Goal: Transaction & Acquisition: Purchase product/service

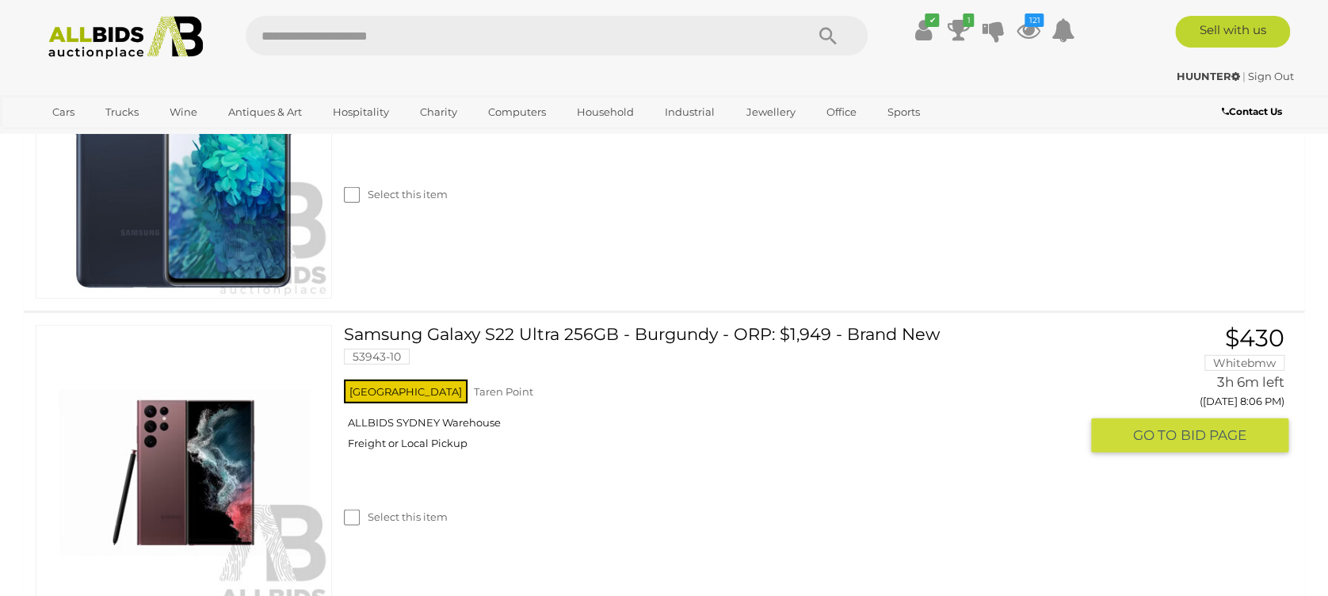
scroll to position [2074, 0]
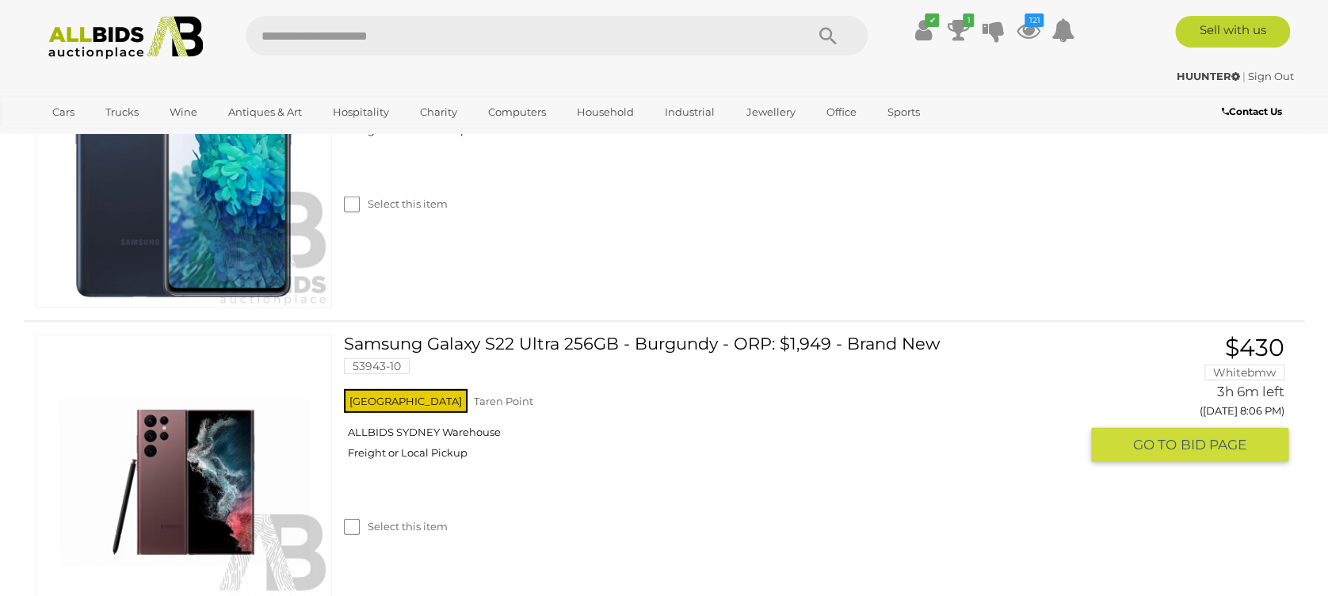
click at [376, 336] on link "Samsung Galaxy S22 Ultra 256GB - Burgundy - ORP: $1,949 - Brand New 53943-10" at bounding box center [717, 359] width 723 height 51
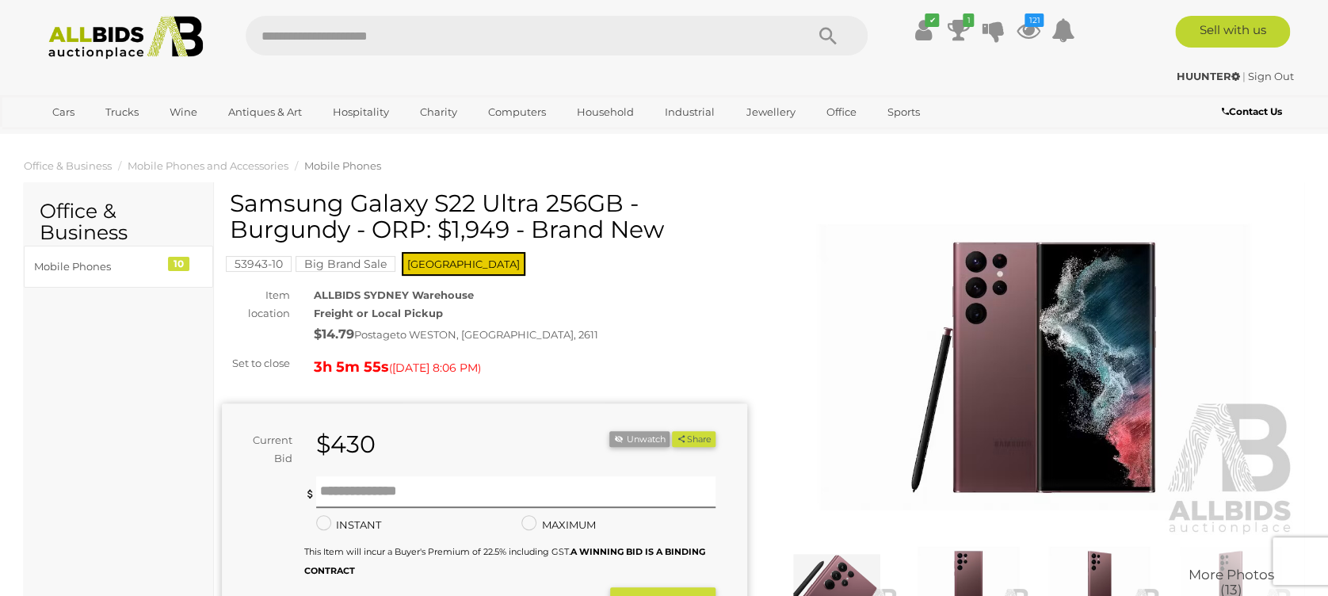
drag, startPoint x: 234, startPoint y: 196, endPoint x: 620, endPoint y: 195, distance: 385.8
click at [620, 195] on h1 "Samsung Galaxy S22 Ultra 256GB - Burgundy - ORP: $1,949 - Brand New" at bounding box center [486, 216] width 513 height 52
drag, startPoint x: 620, startPoint y: 195, endPoint x: 570, endPoint y: 204, distance: 51.4
copy h1 "Samsung Galaxy S22 Ultra 256GB"
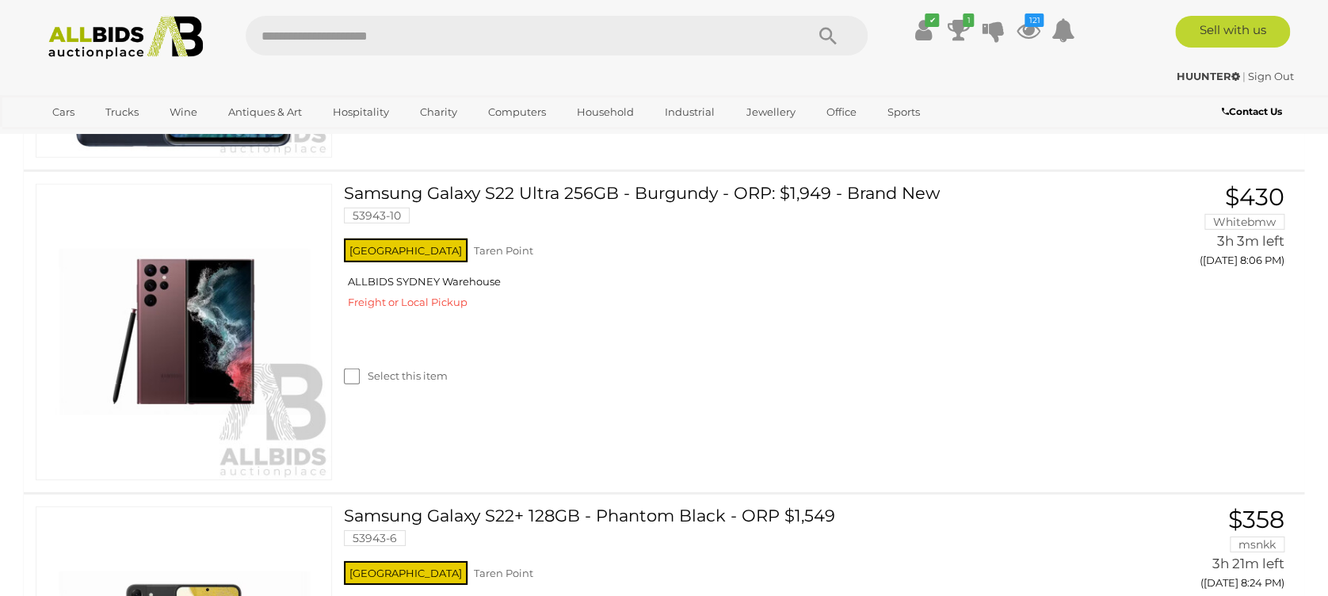
scroll to position [2218, 0]
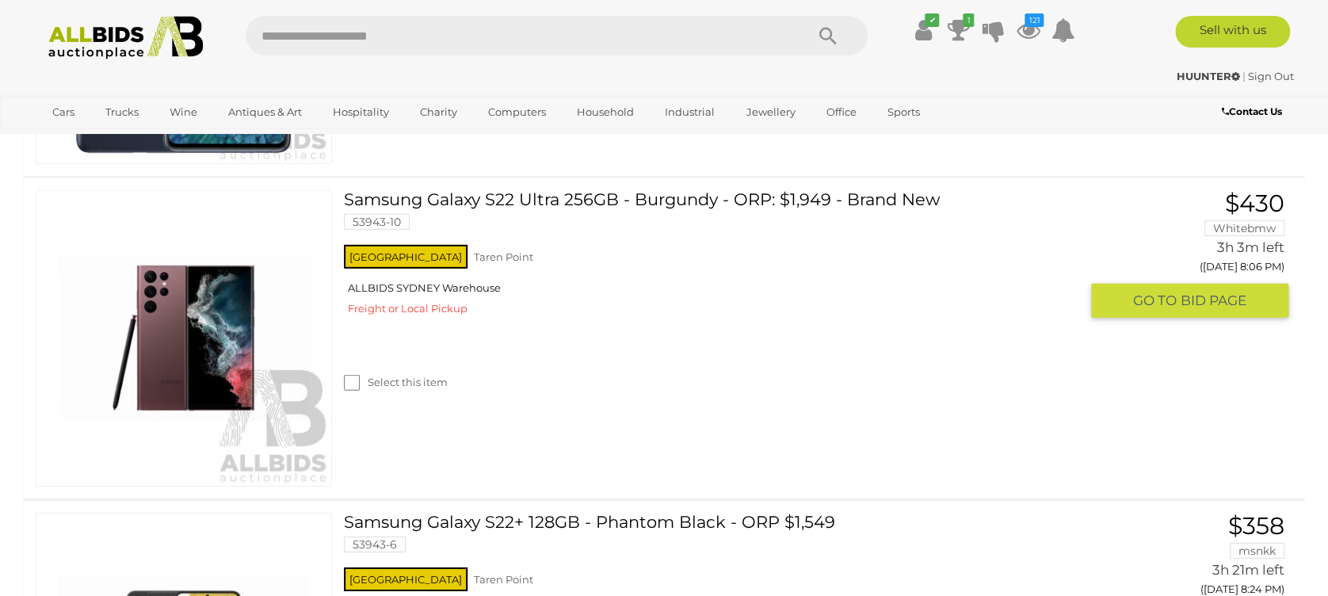
click at [214, 330] on img at bounding box center [183, 338] width 295 height 295
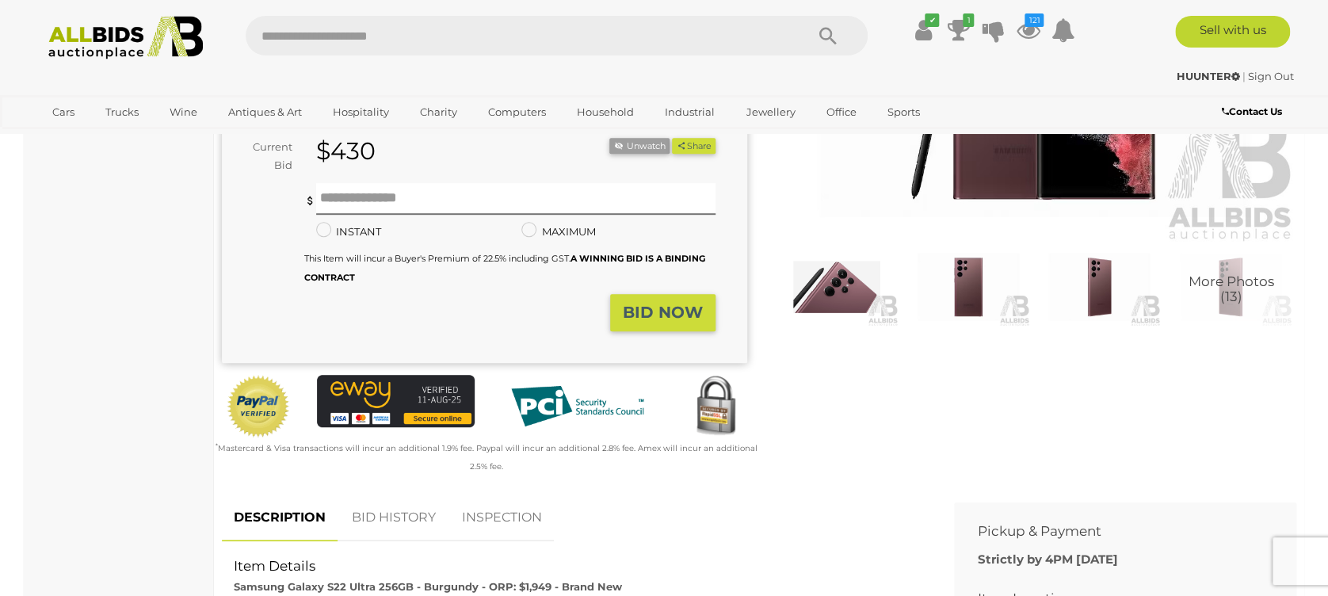
scroll to position [317, 0]
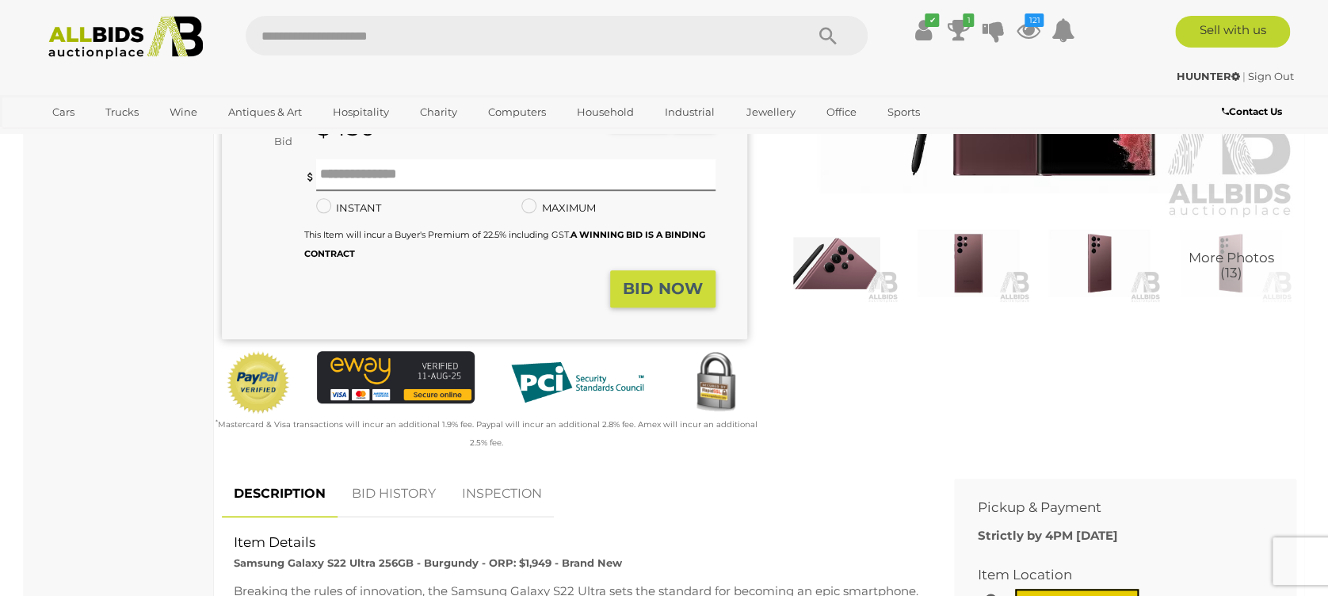
click at [329, 196] on div "Minimum bid is $435 INSTANT The amount you bid will instantly be accepted in fu…" at bounding box center [509, 210] width 387 height 103
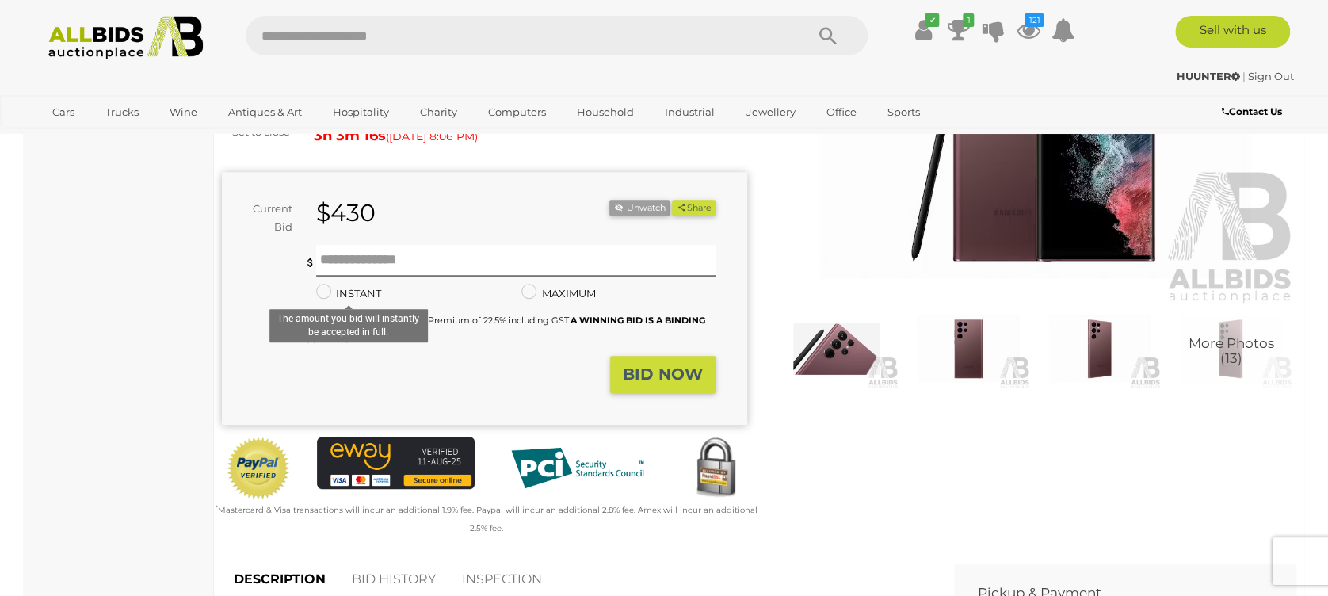
scroll to position [211, 0]
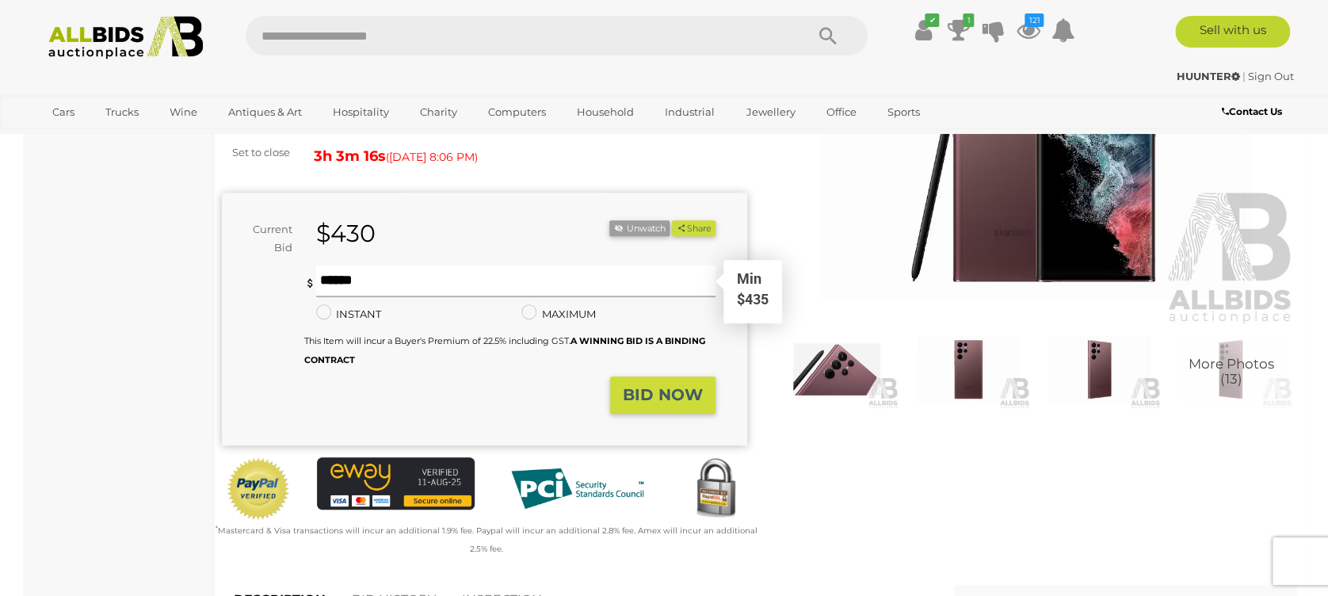
click at [340, 279] on input "text" at bounding box center [515, 281] width 399 height 32
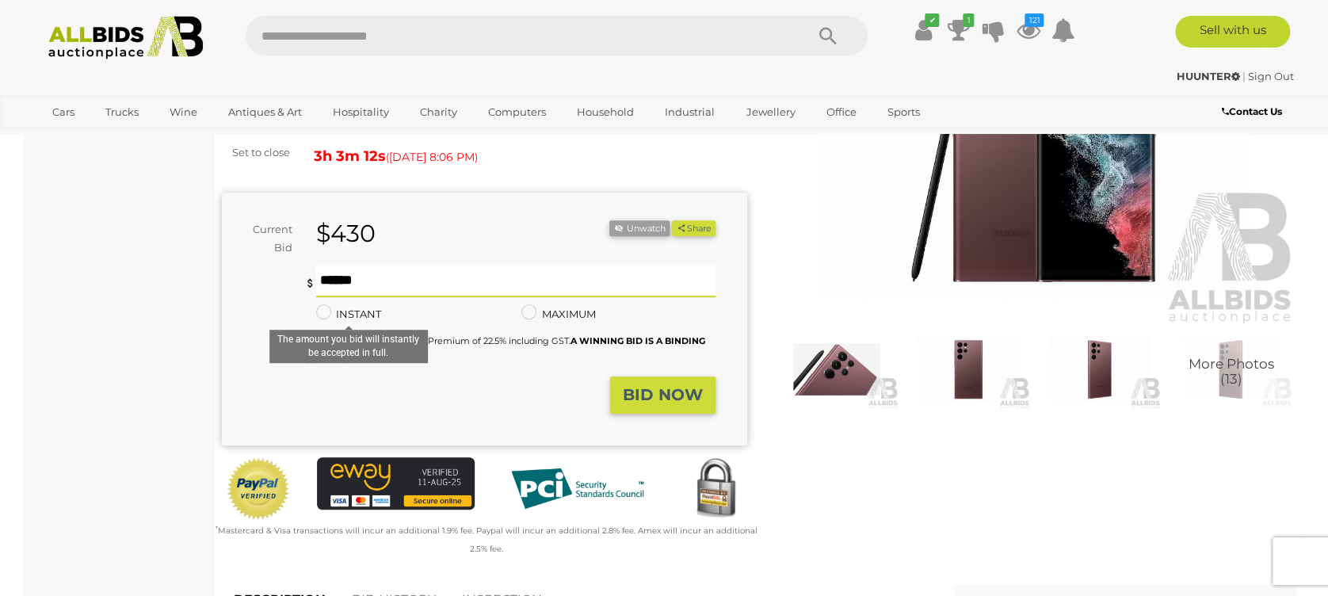
type input "***"
click at [648, 387] on strong "BID NOW" at bounding box center [663, 394] width 80 height 19
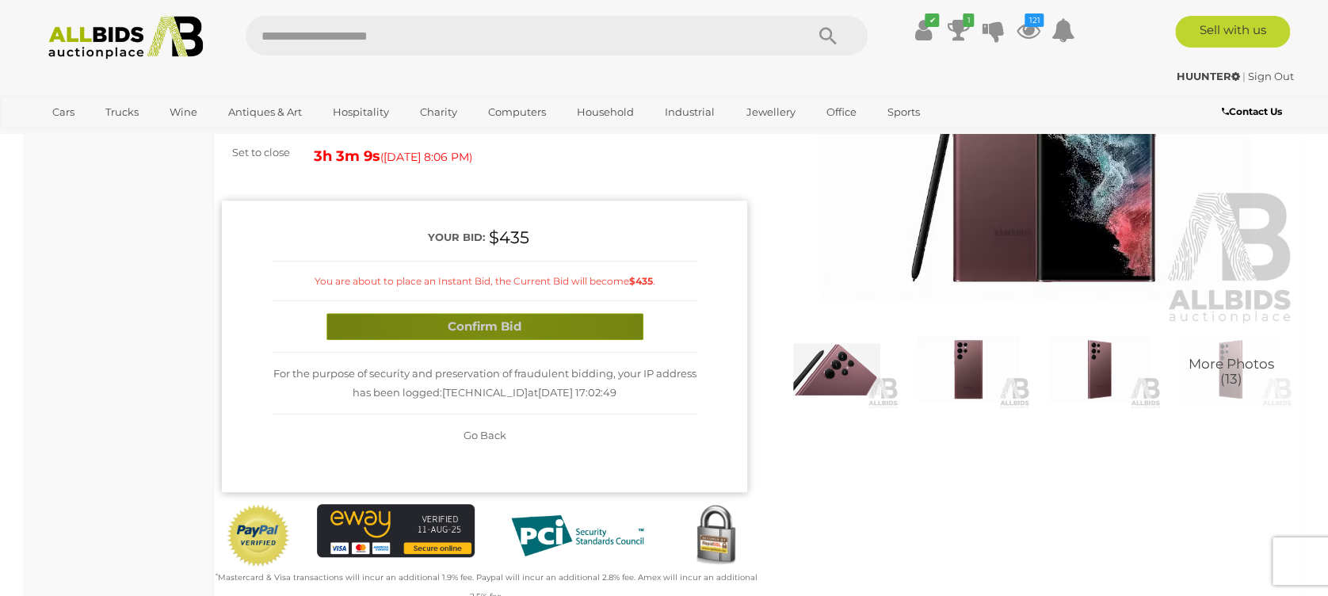
click at [504, 314] on button "Confirm Bid" at bounding box center [484, 327] width 317 height 28
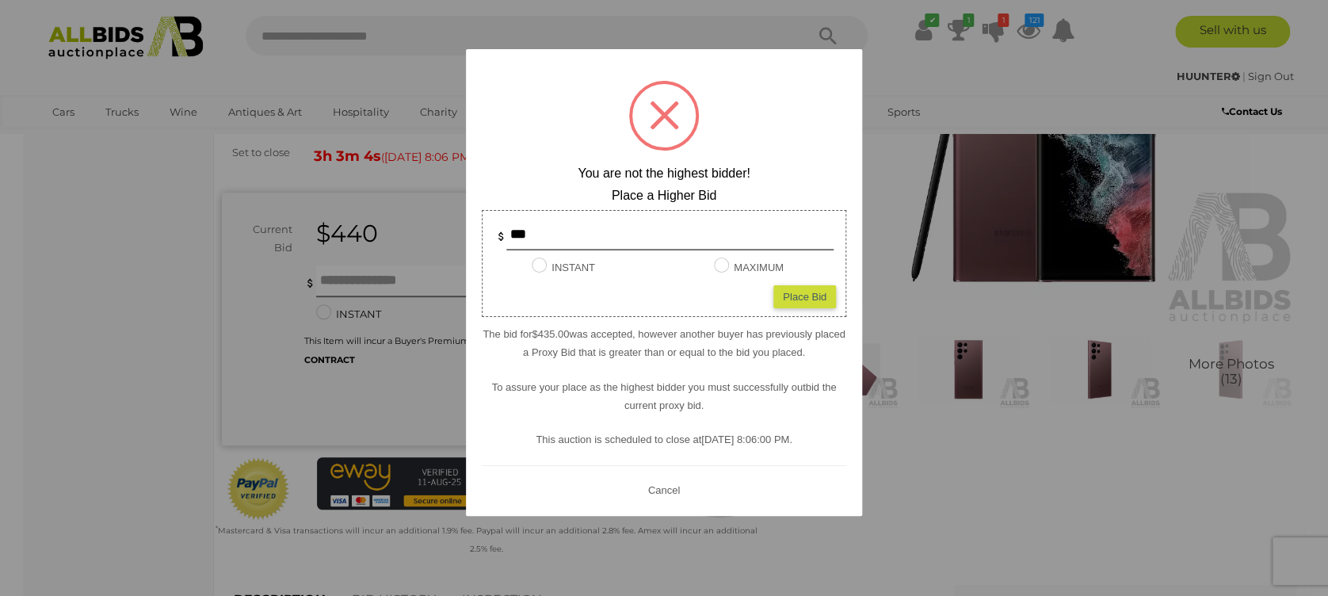
click at [813, 296] on div "Place Bid" at bounding box center [804, 296] width 63 height 23
type input "***"
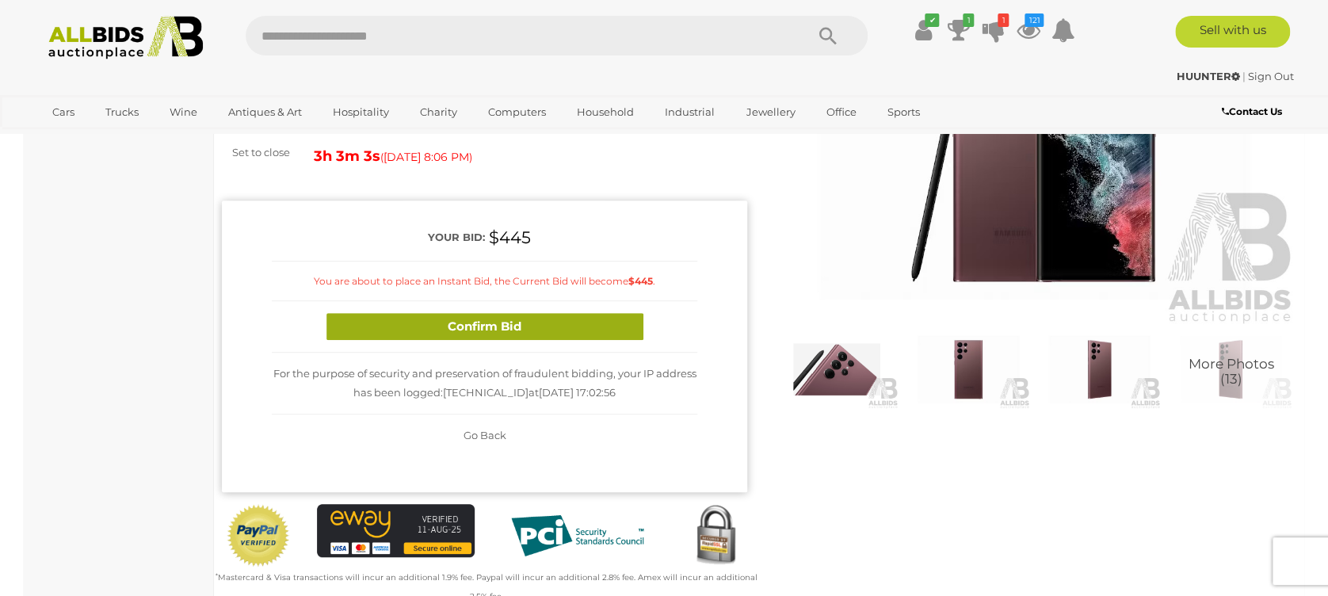
click at [444, 313] on button "Confirm Bid" at bounding box center [484, 327] width 317 height 28
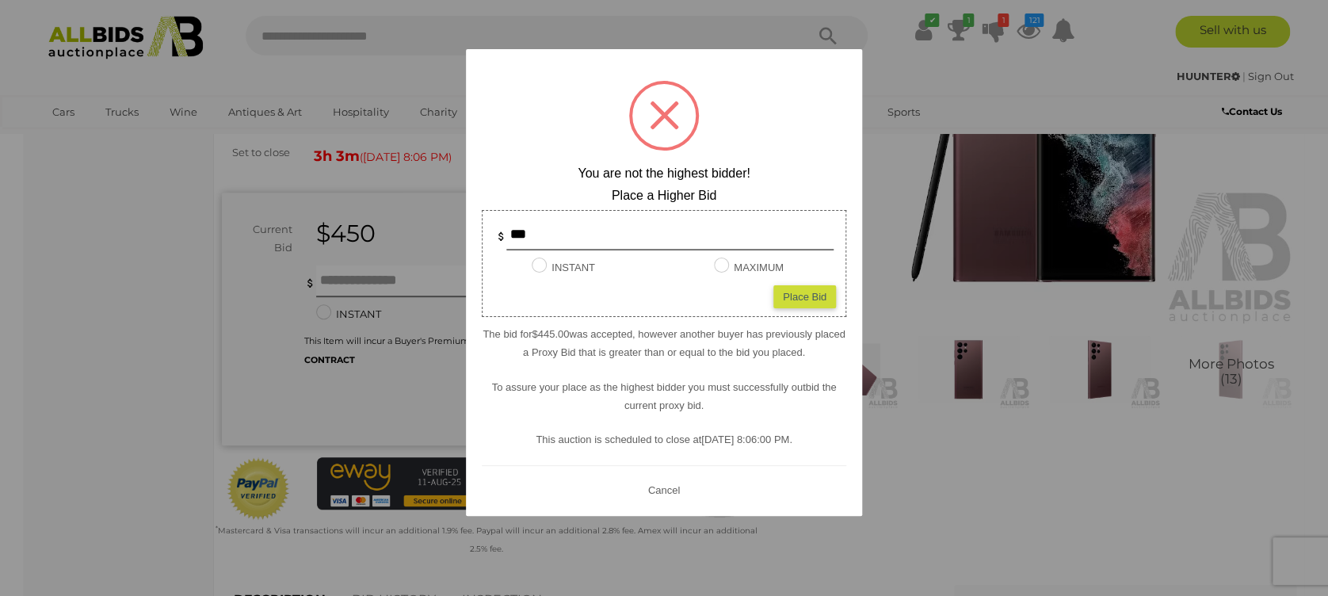
click at [783, 288] on div "Place Bid" at bounding box center [804, 296] width 63 height 23
type input "***"
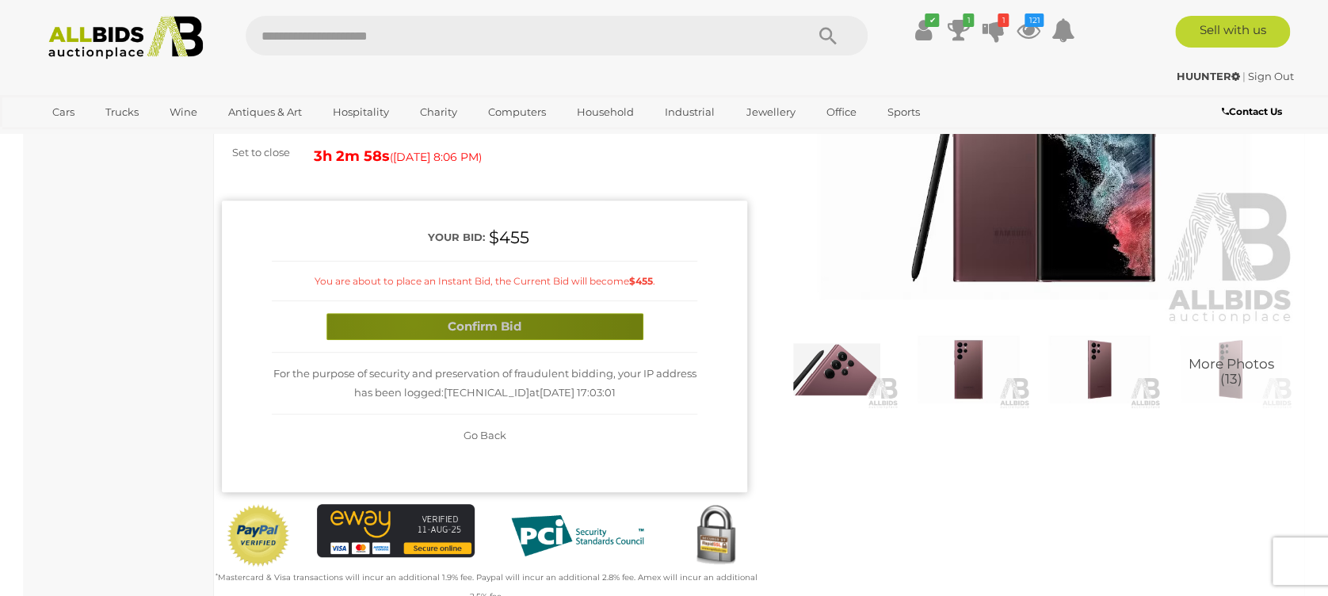
click at [413, 321] on button "Confirm Bid" at bounding box center [484, 327] width 317 height 28
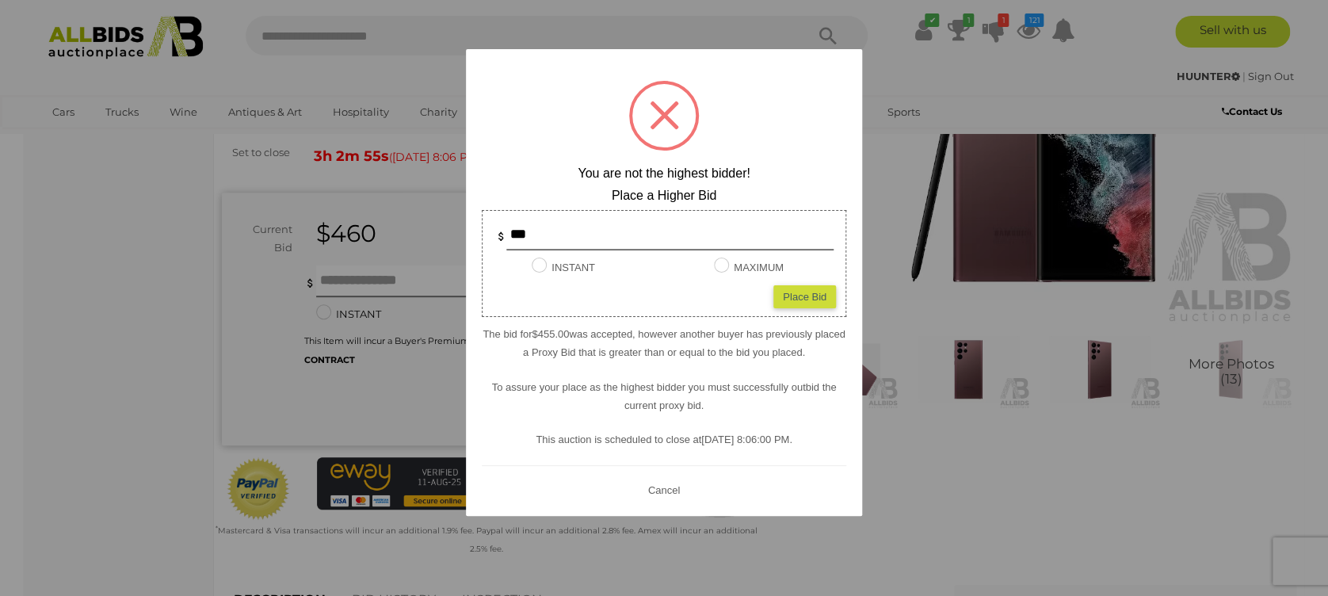
click at [796, 292] on div "Place Bid" at bounding box center [804, 296] width 63 height 23
type input "***"
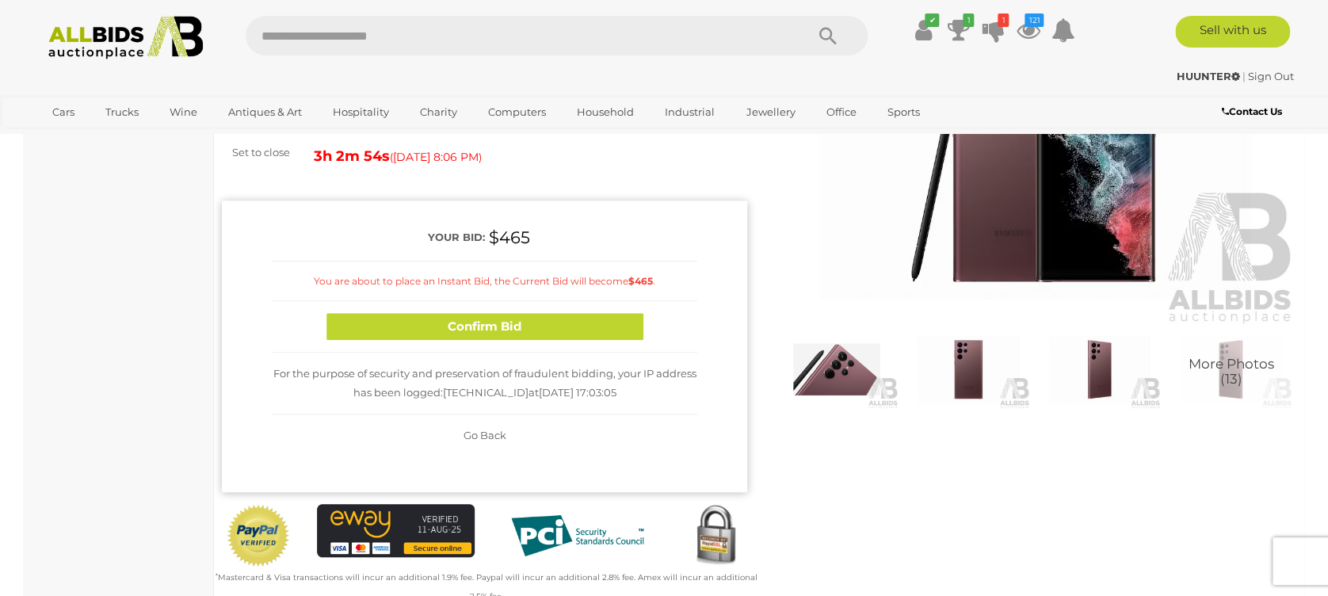
click at [382, 326] on button "Confirm Bid" at bounding box center [484, 327] width 317 height 28
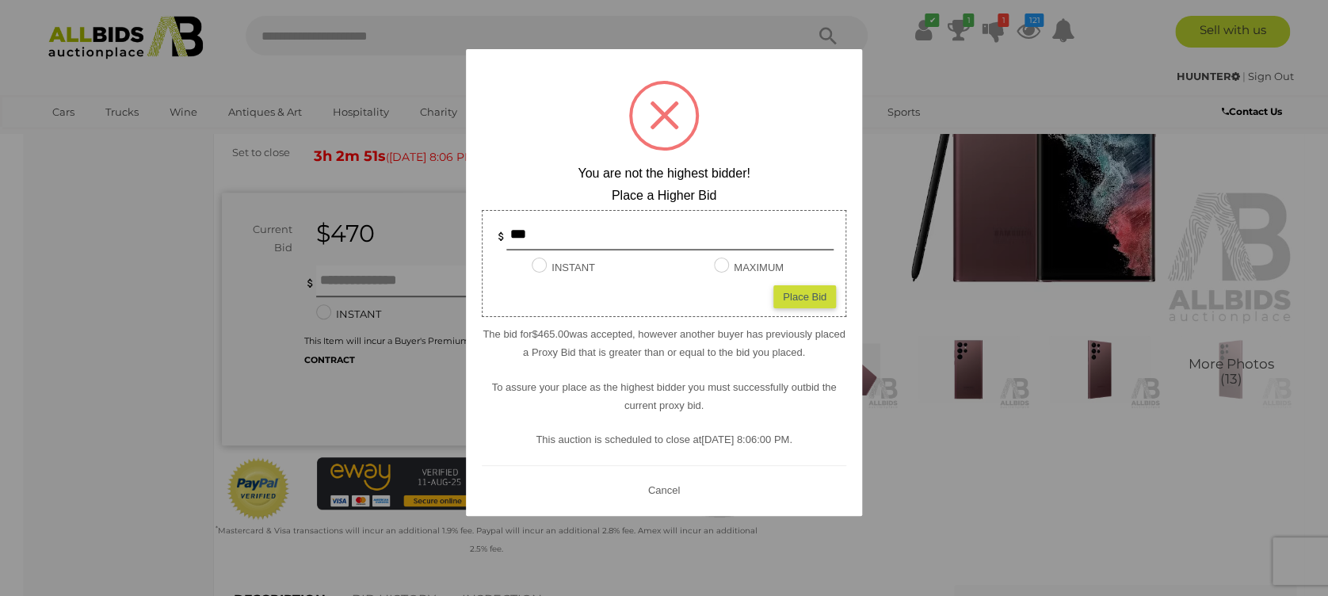
drag, startPoint x: 657, startPoint y: 494, endPoint x: 627, endPoint y: 477, distance: 35.5
click at [656, 494] on button "Cancel" at bounding box center [663, 490] width 41 height 20
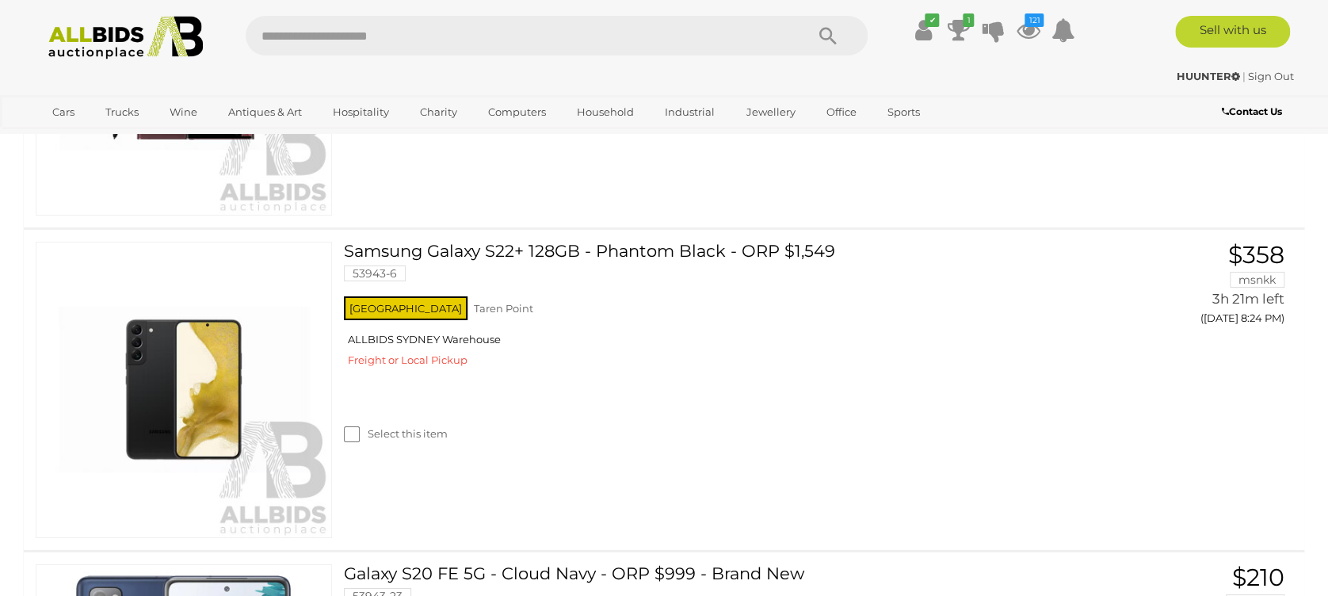
scroll to position [2522, 0]
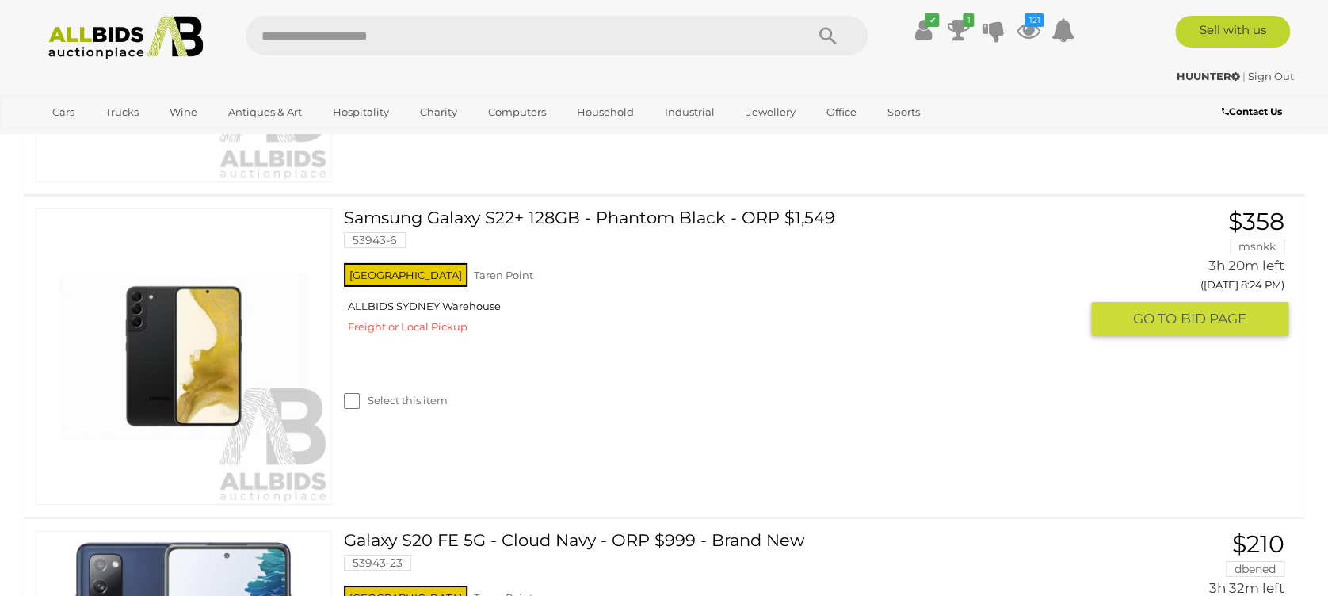
click at [185, 352] on img at bounding box center [183, 356] width 295 height 295
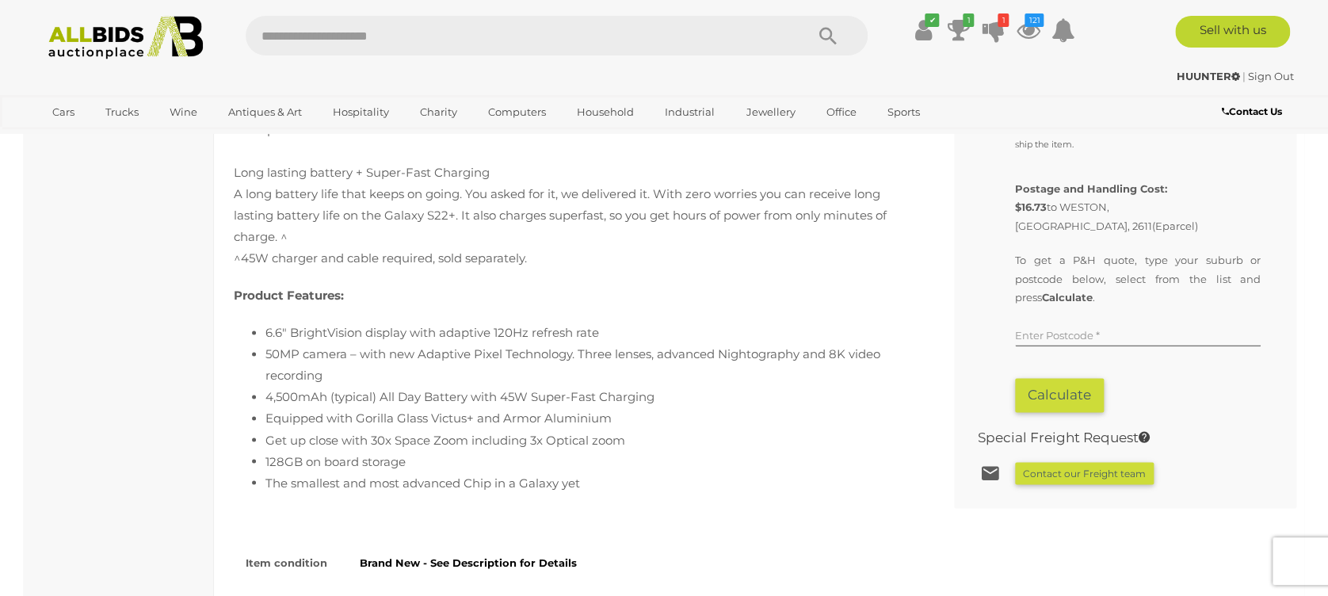
scroll to position [1161, 0]
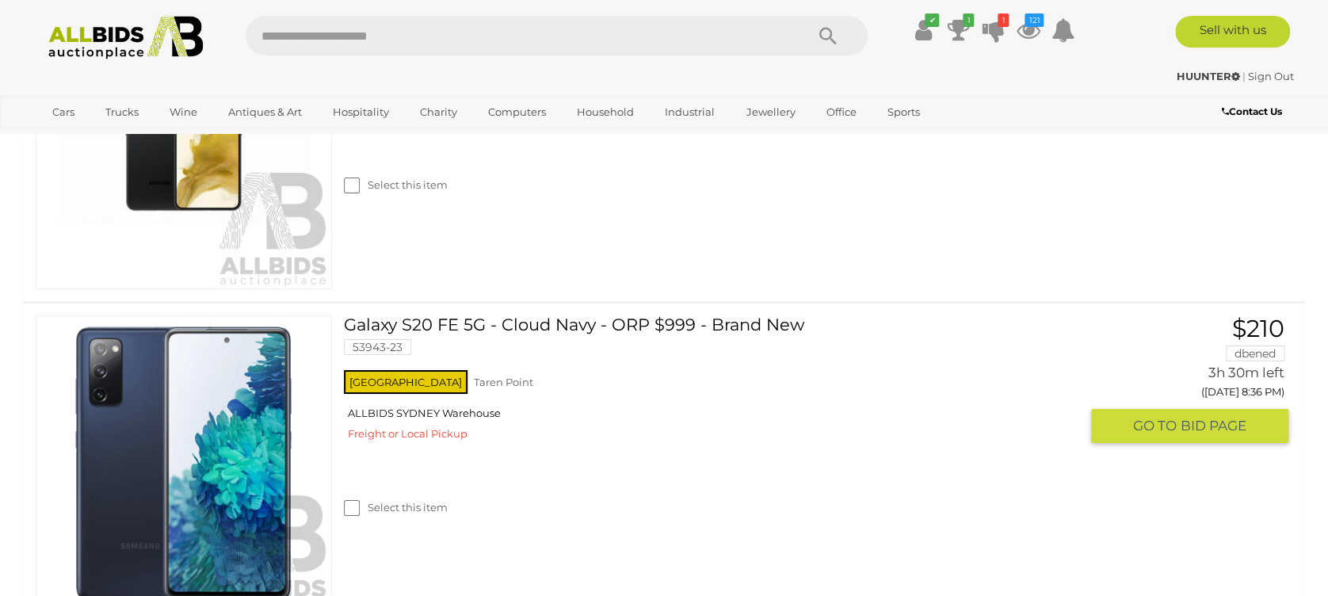
scroll to position [2844, 0]
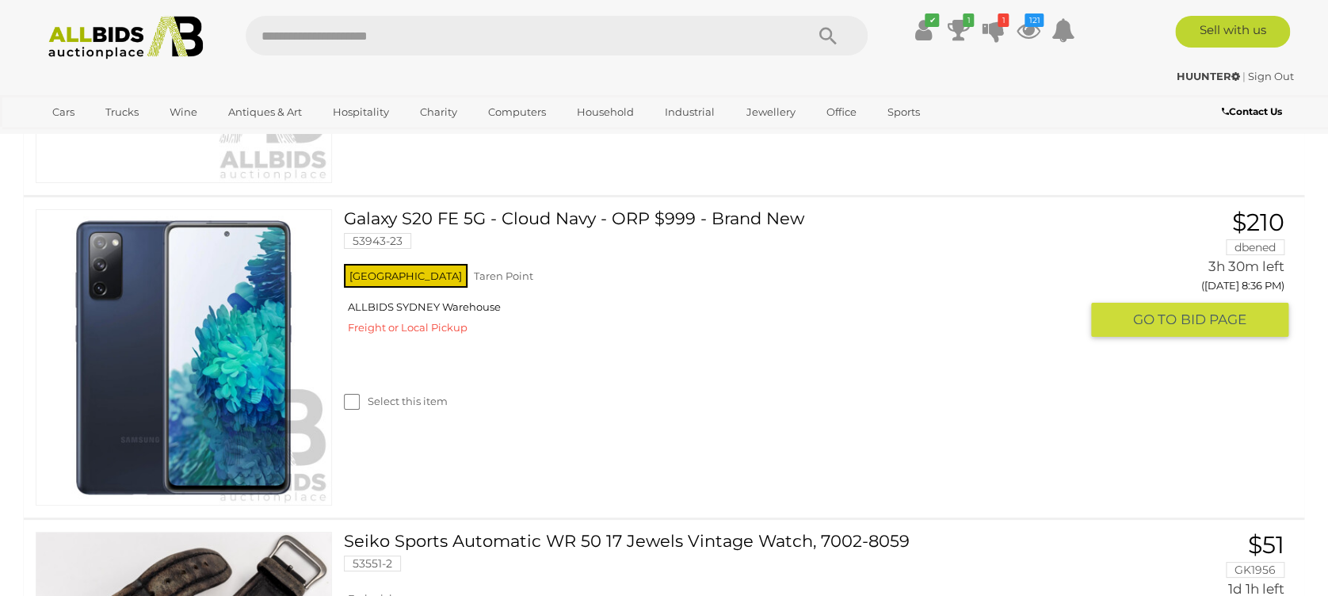
click at [368, 209] on link "Galaxy S20 FE 5G - Cloud Navy - ORP $999 - Brand New 53943-23" at bounding box center [717, 234] width 723 height 51
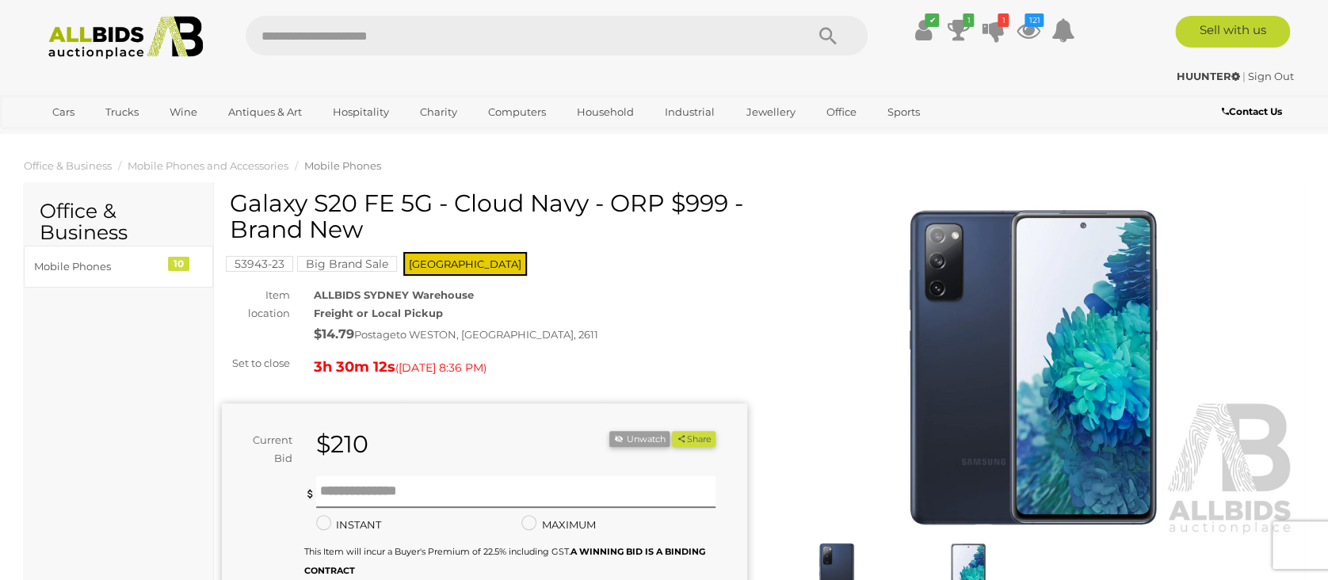
drag, startPoint x: 233, startPoint y: 202, endPoint x: 435, endPoint y: 204, distance: 202.0
click at [435, 204] on h1 "Galaxy S20 FE 5G - Cloud Navy - ORP $999 - Brand New" at bounding box center [486, 216] width 513 height 52
drag, startPoint x: 435, startPoint y: 204, endPoint x: 400, endPoint y: 202, distance: 34.9
copy h1 "Galaxy S20 FE 5G"
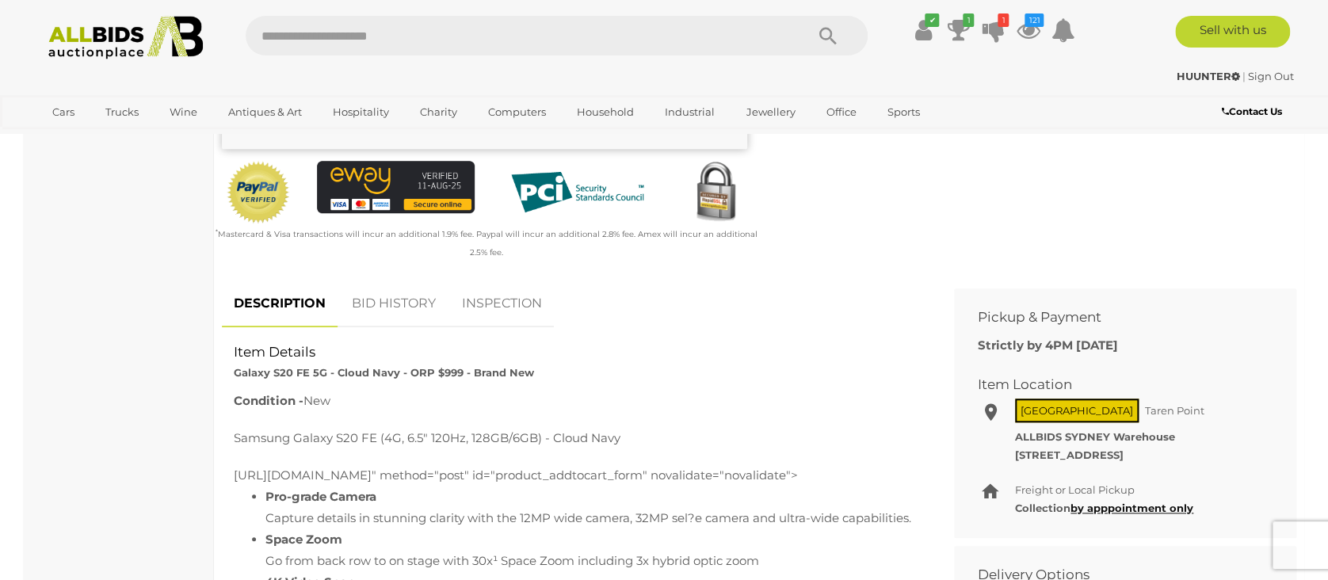
scroll to position [422, 0]
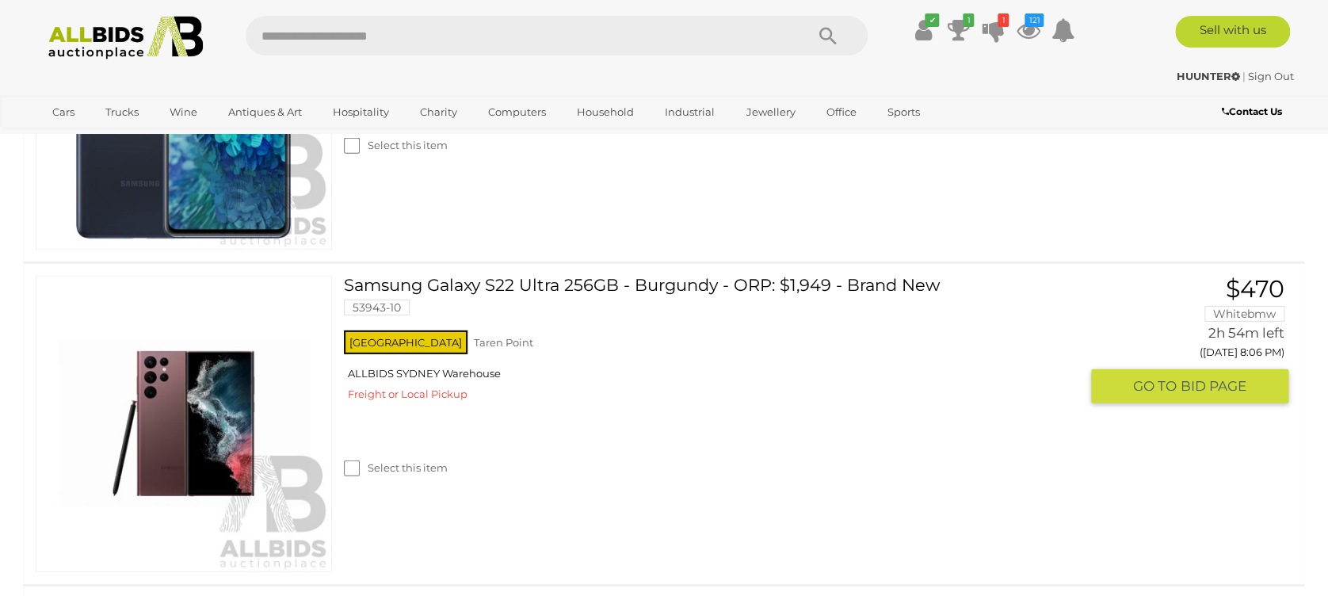
scroll to position [2215, 0]
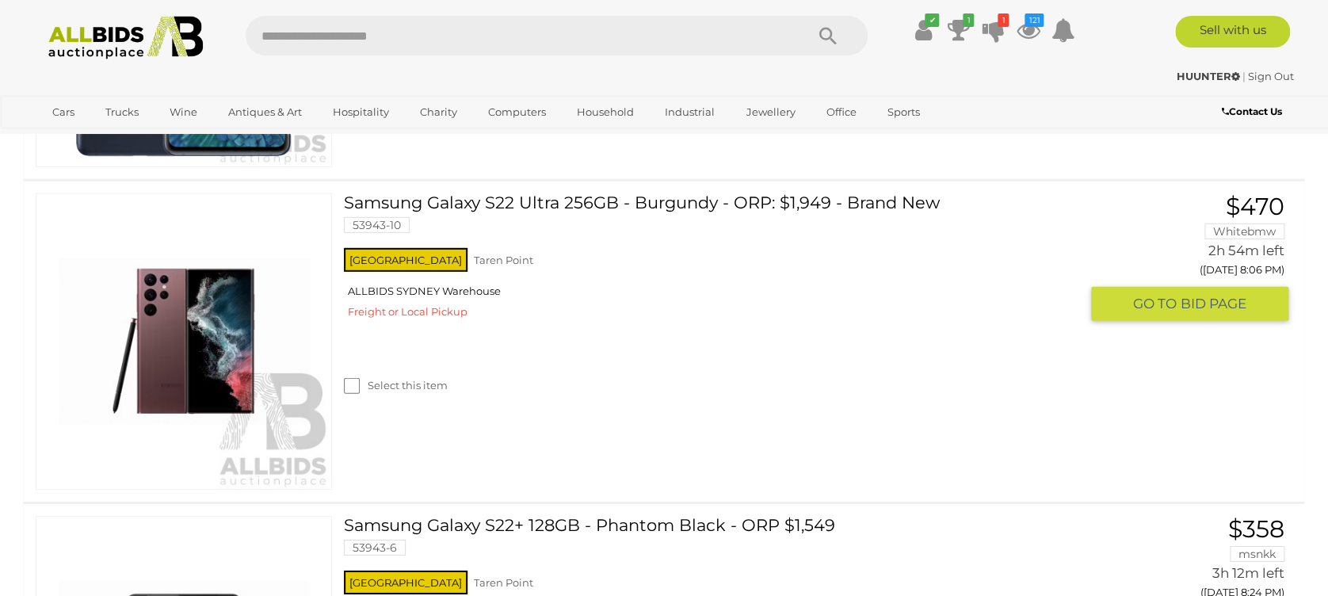
click at [716, 362] on div "Select this item" at bounding box center [717, 365] width 747 height 70
click at [201, 338] on img at bounding box center [183, 341] width 295 height 295
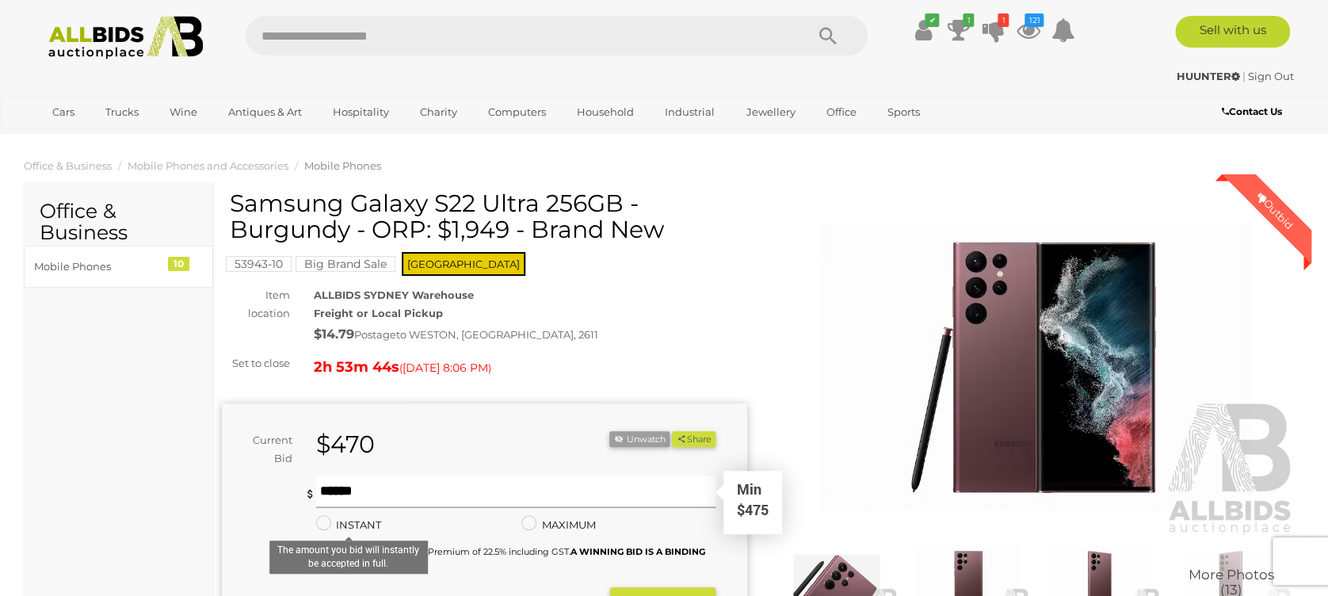
click at [341, 486] on input "text" at bounding box center [515, 492] width 399 height 32
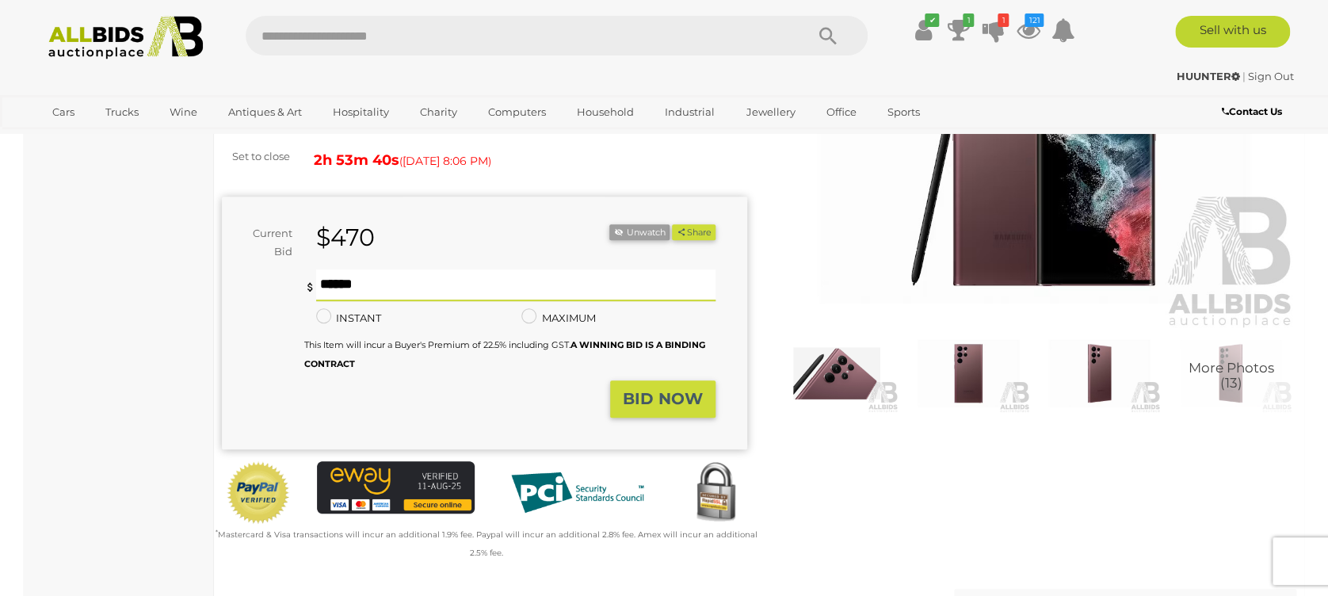
scroll to position [211, 0]
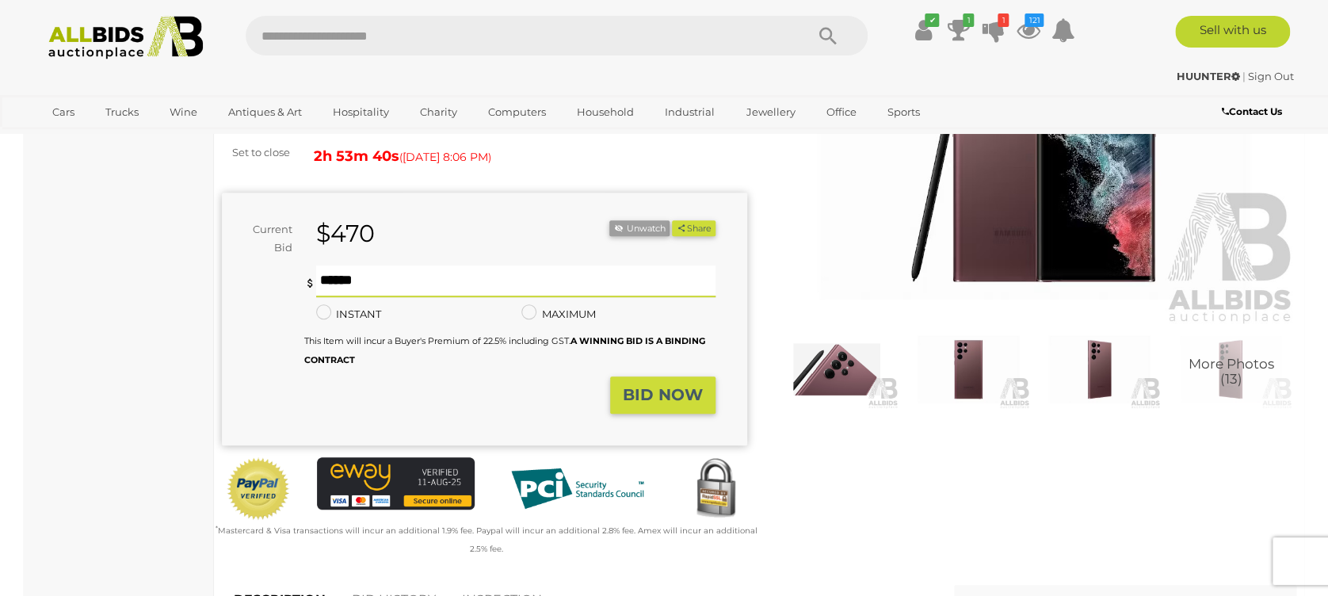
type input "***"
click at [653, 386] on strong "BID NOW" at bounding box center [663, 394] width 80 height 19
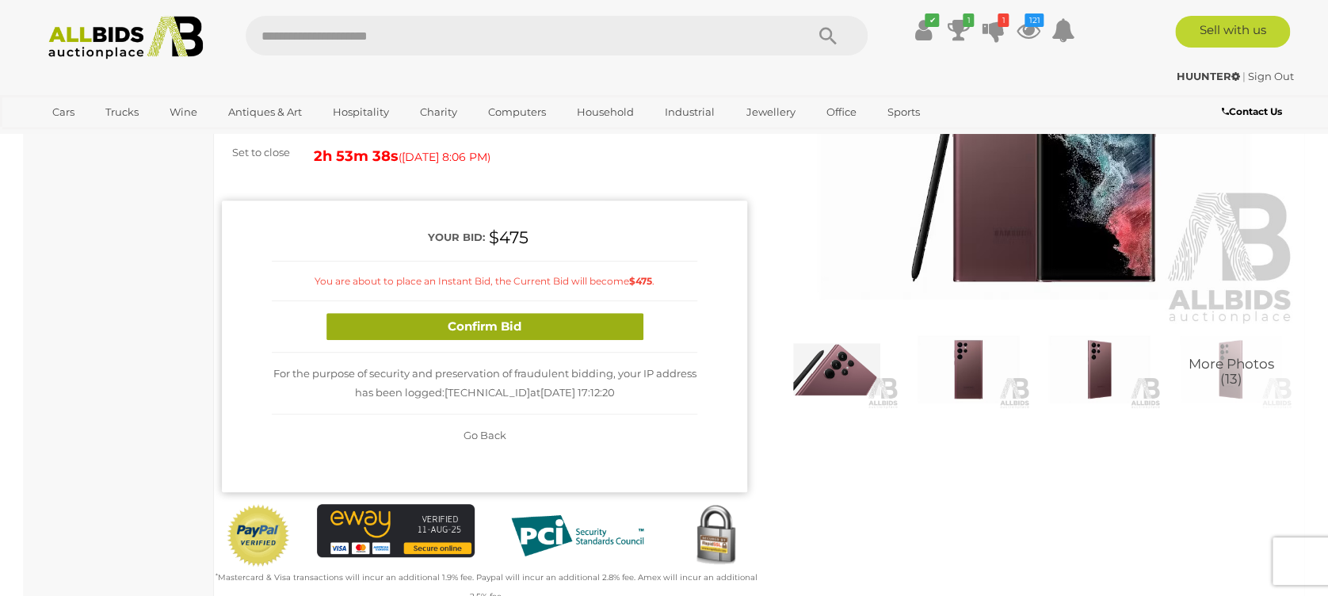
click at [516, 318] on button "Confirm Bid" at bounding box center [484, 327] width 317 height 28
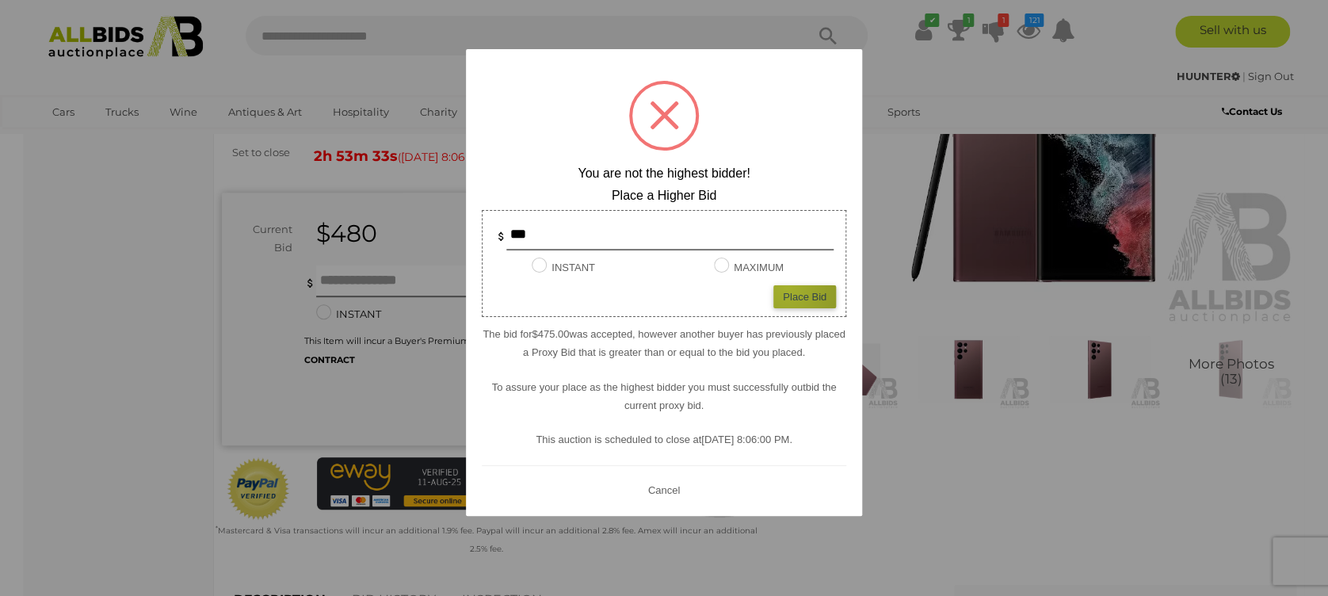
click at [787, 288] on div "Place Bid" at bounding box center [804, 296] width 63 height 23
type input "***"
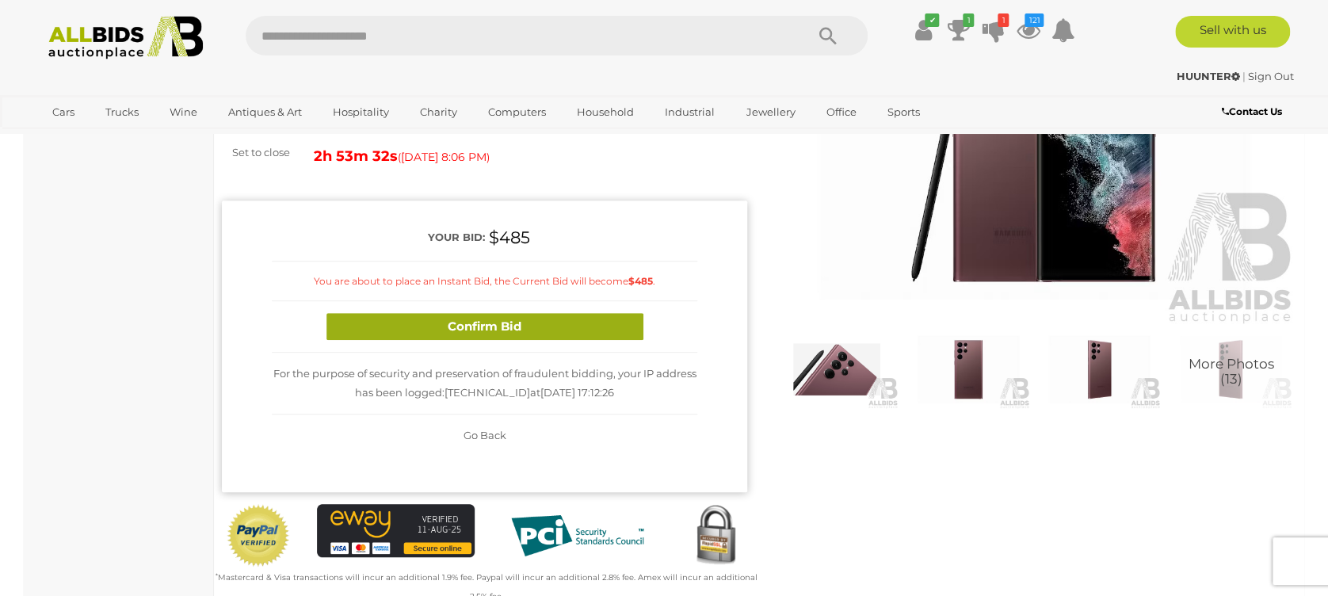
click at [403, 324] on button "Confirm Bid" at bounding box center [484, 327] width 317 height 28
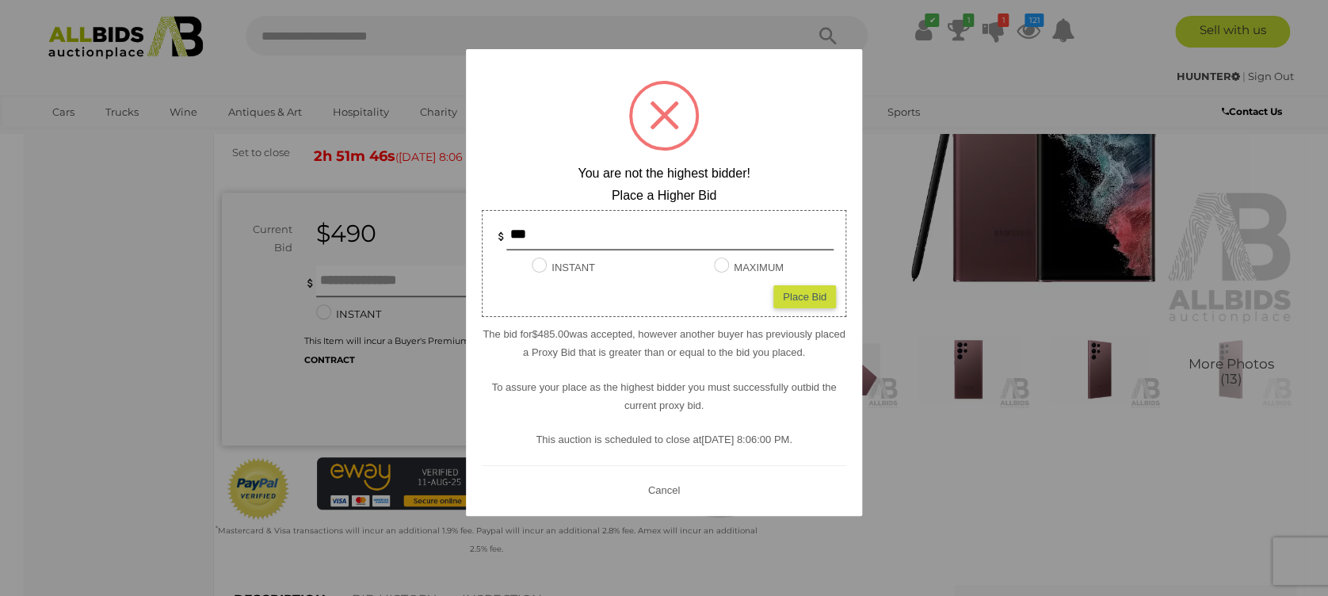
click at [541, 276] on div "*** INSTANT Instant Bid only for this item MAXIMUM Place Bid" at bounding box center [664, 263] width 364 height 107
click at [825, 299] on div "Place Bid" at bounding box center [804, 296] width 63 height 23
type input "***"
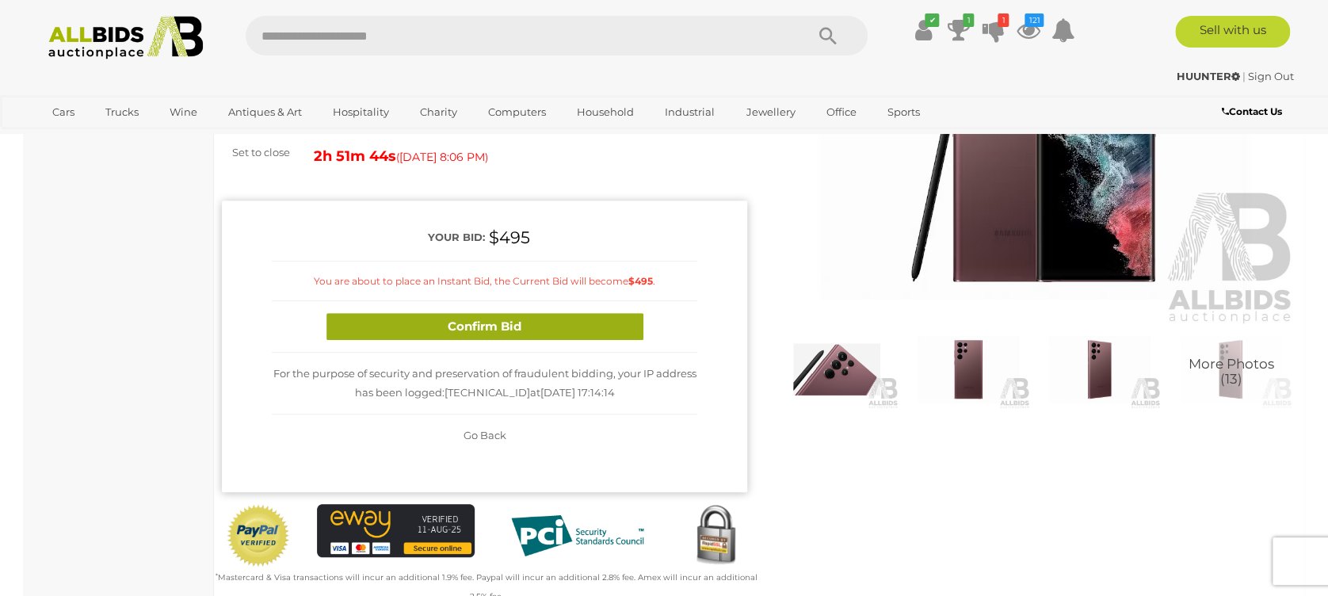
click at [517, 326] on button "Confirm Bid" at bounding box center [484, 327] width 317 height 28
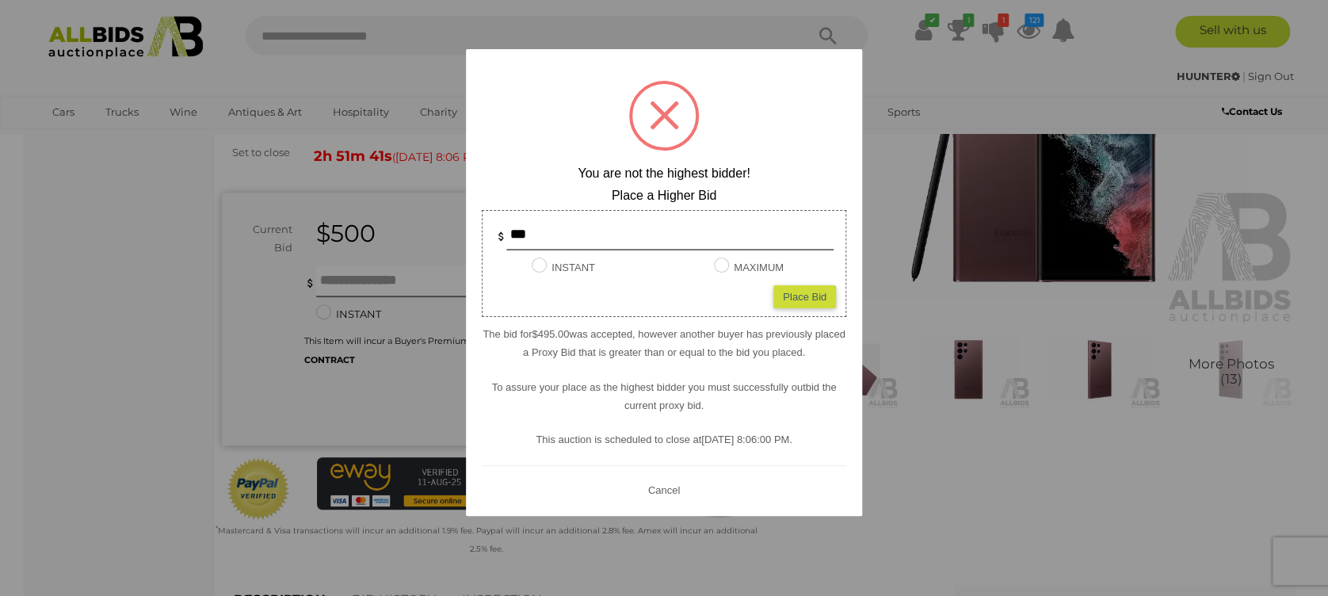
click at [824, 296] on div "Place Bid" at bounding box center [804, 296] width 63 height 23
type input "***"
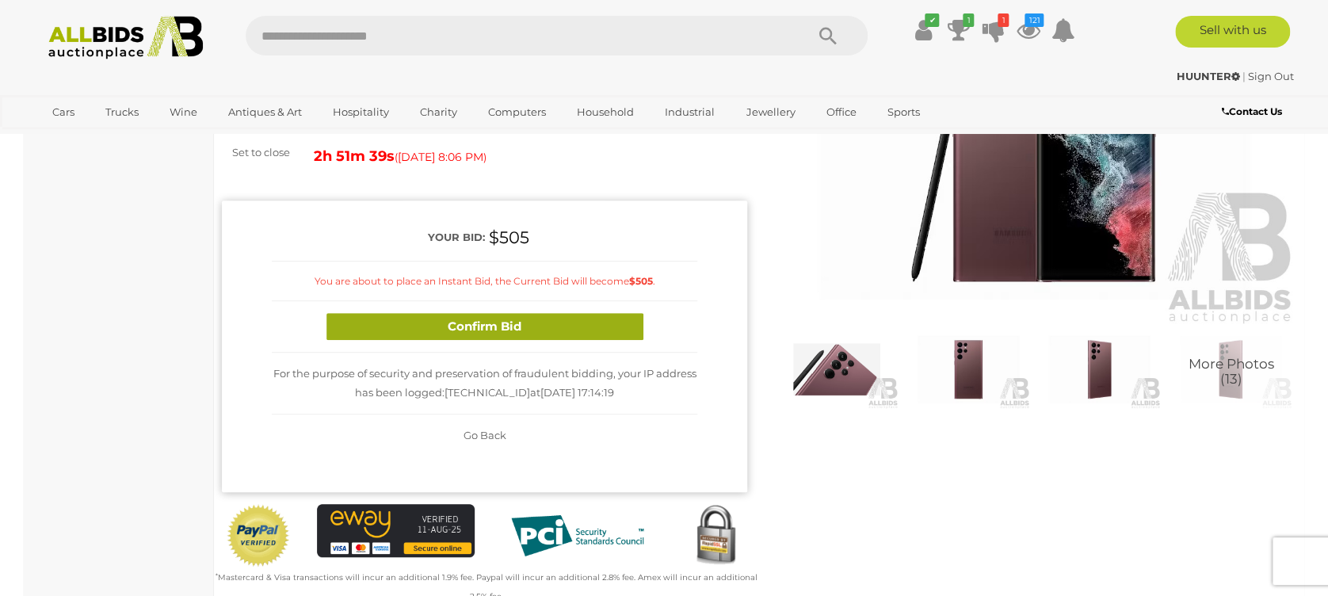
click at [546, 327] on button "Confirm Bid" at bounding box center [484, 327] width 317 height 28
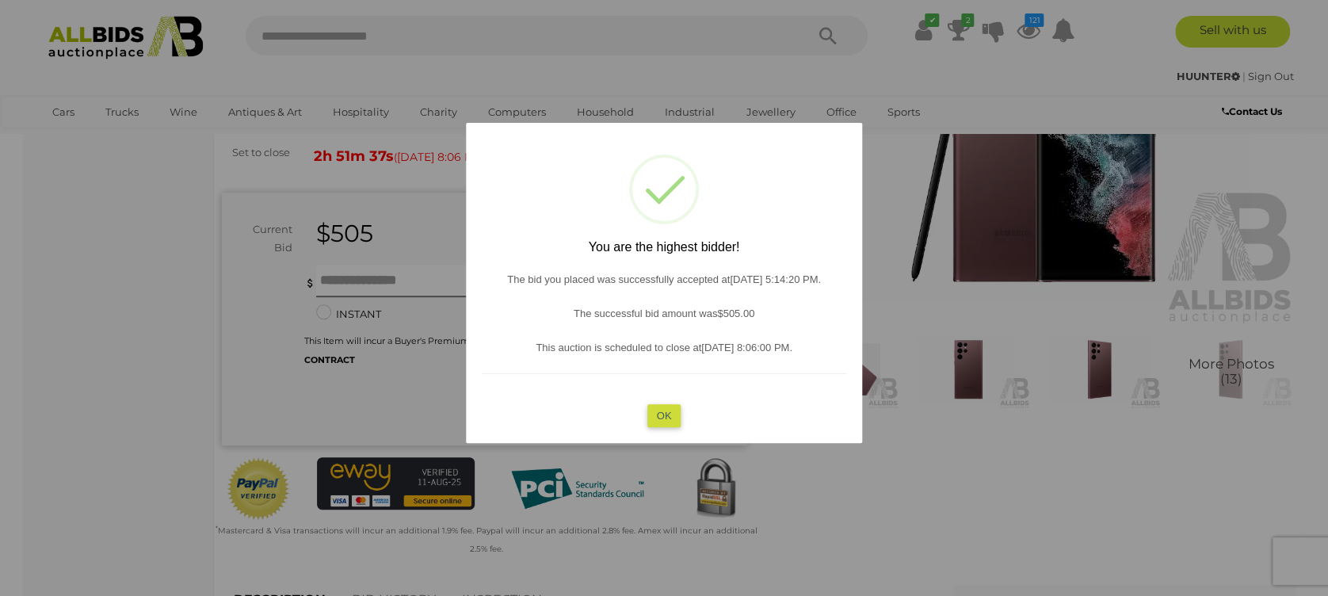
click at [666, 408] on button "OK" at bounding box center [664, 415] width 34 height 23
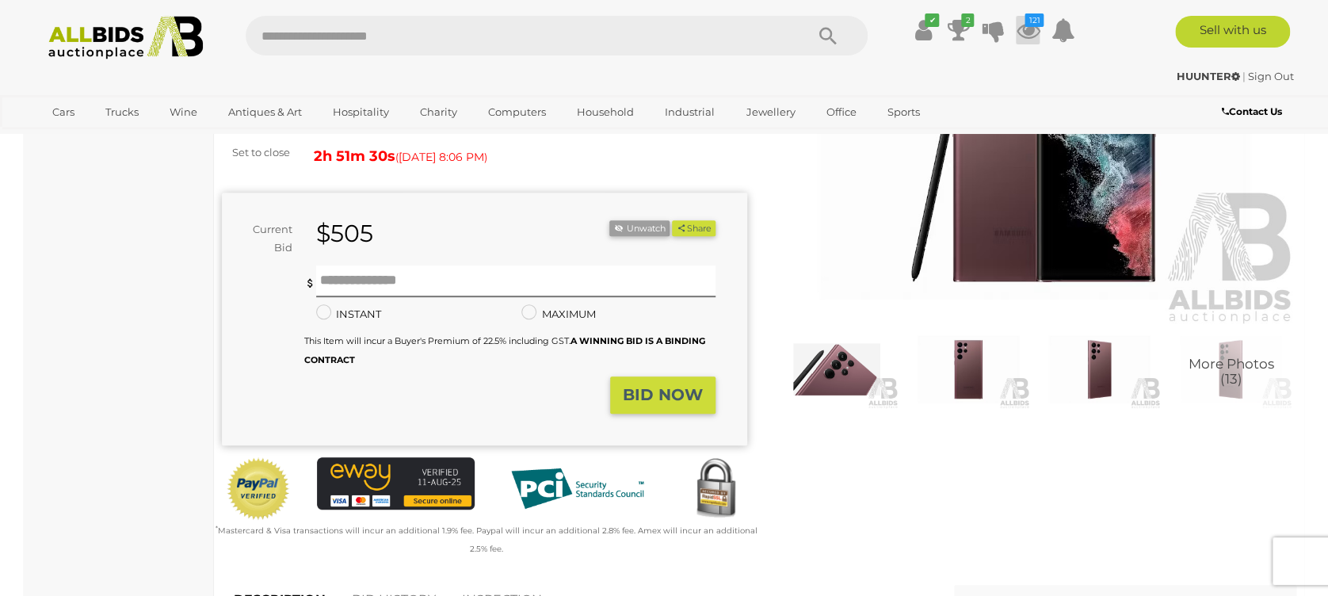
click at [1023, 21] on icon at bounding box center [1027, 30] width 24 height 29
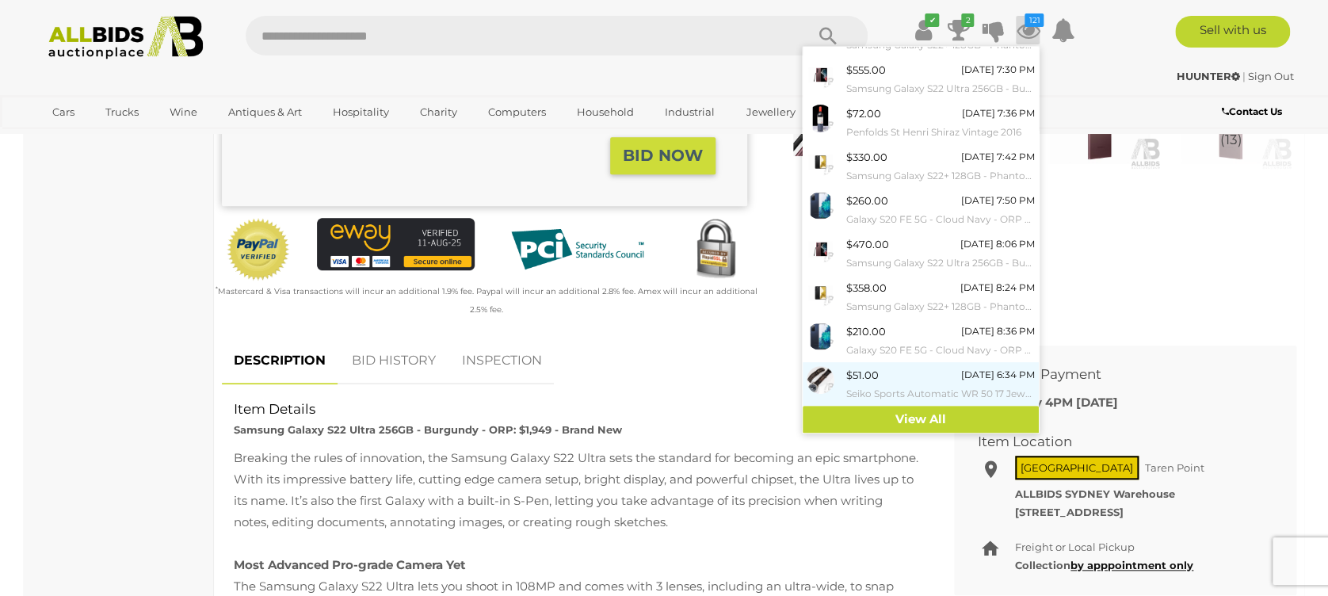
scroll to position [634, 0]
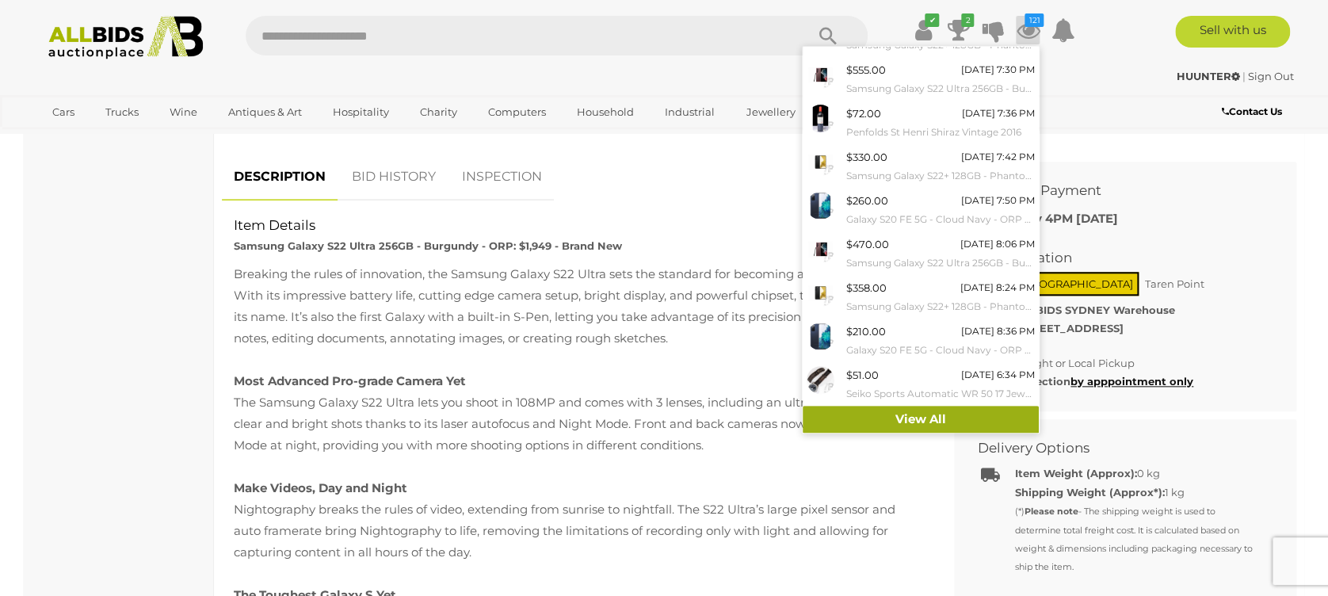
click at [932, 407] on link "View All" at bounding box center [920, 420] width 236 height 28
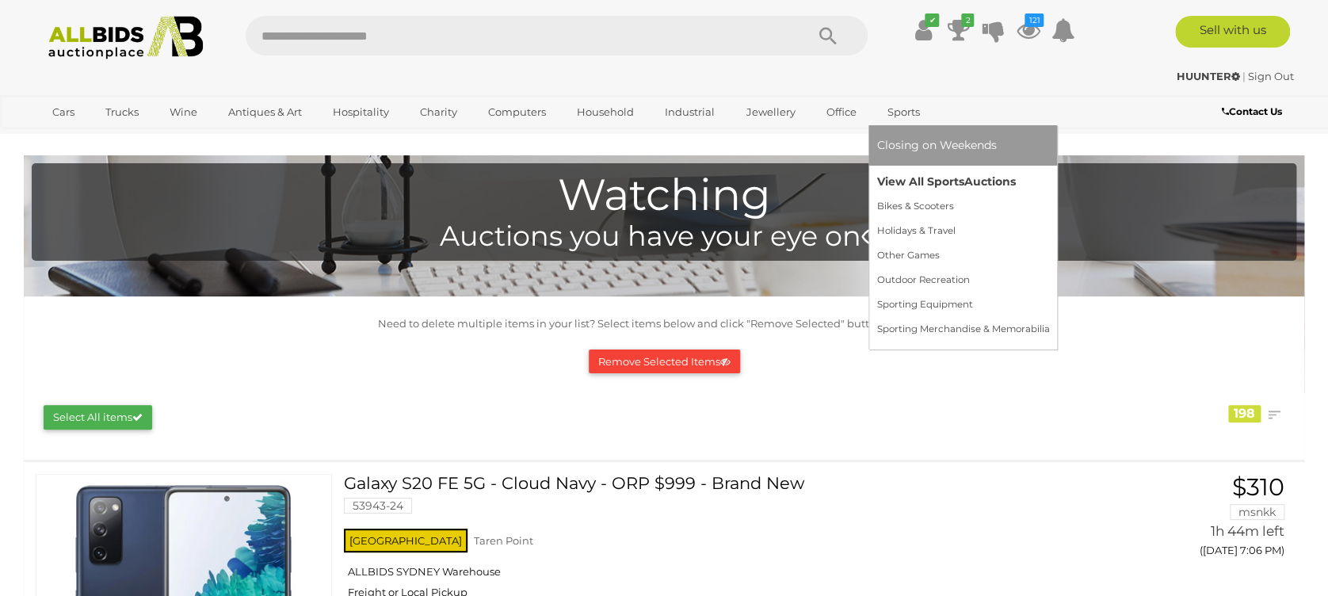
click at [922, 178] on link "View All Sports Auctions" at bounding box center [962, 182] width 173 height 25
